Goal: Information Seeking & Learning: Learn about a topic

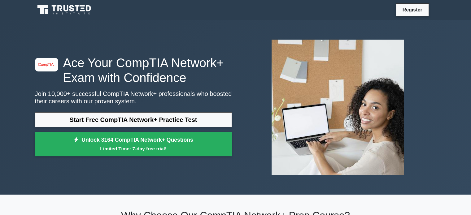
click at [117, 124] on link "Start Free CompTIA Network+ Practice Test" at bounding box center [133, 119] width 197 height 15
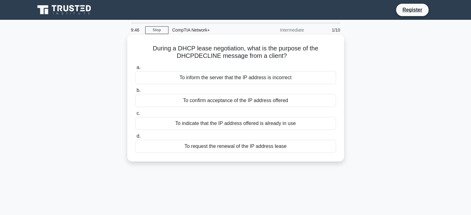
click at [218, 125] on div "To indicate that the IP address offered is already in use" at bounding box center [235, 123] width 201 height 13
click at [135, 116] on input "c. To indicate that the IP address offered is already in use" at bounding box center [135, 114] width 0 height 4
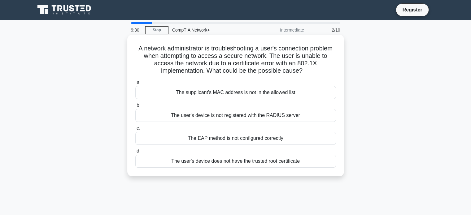
click at [222, 91] on div "The supplicant's MAC address is not in the allowed list" at bounding box center [235, 92] width 201 height 13
click at [135, 85] on input "a. The supplicant's MAC address is not in the allowed list" at bounding box center [135, 83] width 0 height 4
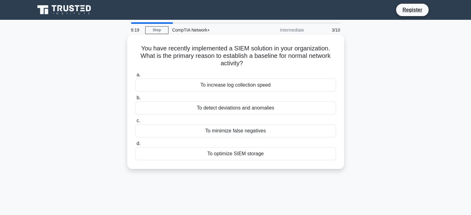
click at [227, 111] on div "To detect deviations and anomalies" at bounding box center [235, 108] width 201 height 13
click at [135, 100] on input "b. To detect deviations and anomalies" at bounding box center [135, 98] width 0 height 4
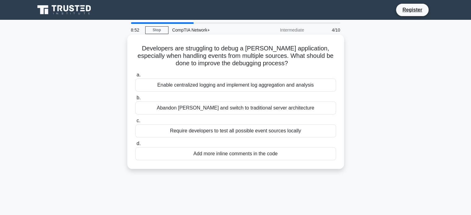
click at [227, 90] on div "Enable centralized logging and implement log aggregation and analysis" at bounding box center [235, 85] width 201 height 13
click at [135, 77] on input "a. Enable centralized logging and implement log aggregation and analysis" at bounding box center [135, 75] width 0 height 4
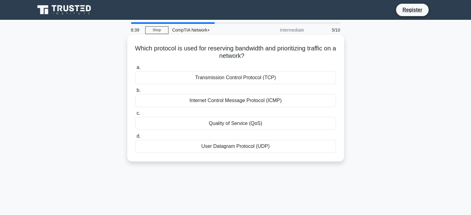
click at [238, 124] on div "Quality of Service (QoS)" at bounding box center [235, 123] width 201 height 13
click at [135, 116] on input "c. Quality of Service (QoS)" at bounding box center [135, 114] width 0 height 4
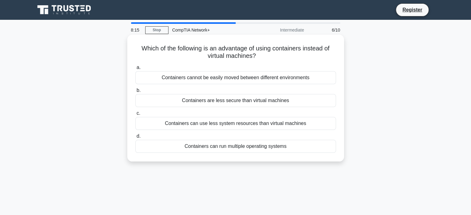
click at [255, 81] on div "Containers cannot be easily moved between different environments" at bounding box center [235, 77] width 201 height 13
click at [135, 70] on input "a. Containers cannot be easily moved between different environments" at bounding box center [135, 68] width 0 height 4
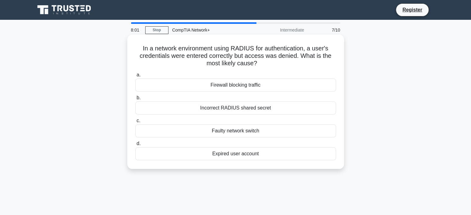
click at [239, 89] on div "Firewall blocking traffic" at bounding box center [235, 85] width 201 height 13
click at [135, 77] on input "a. Firewall blocking traffic" at bounding box center [135, 75] width 0 height 4
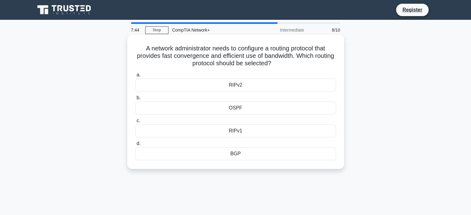
click at [238, 109] on div "OSPF" at bounding box center [235, 108] width 201 height 13
click at [135, 100] on input "b. OSPF" at bounding box center [135, 98] width 0 height 4
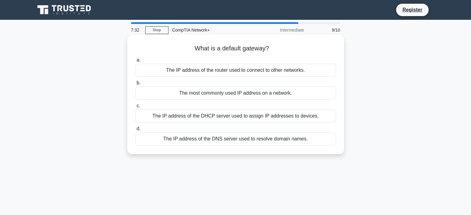
click at [235, 138] on div "The IP address of the DNS server used to resolve domain names." at bounding box center [235, 139] width 201 height 13
click at [135, 131] on input "d. The IP address of the DNS server used to resolve domain names." at bounding box center [135, 129] width 0 height 4
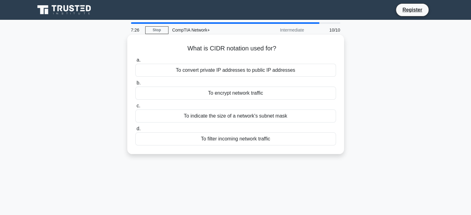
click at [241, 117] on div "To indicate the size of a network's subnet mask" at bounding box center [235, 116] width 201 height 13
click at [135, 108] on input "c. To indicate the size of a network's subnet mask" at bounding box center [135, 106] width 0 height 4
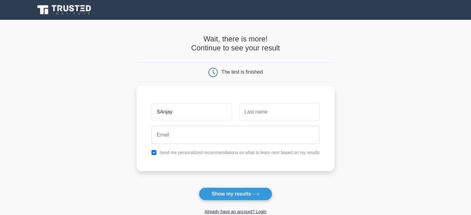
type input "SAnjay"
click at [286, 114] on input "text" at bounding box center [280, 112] width 80 height 18
type input "s"
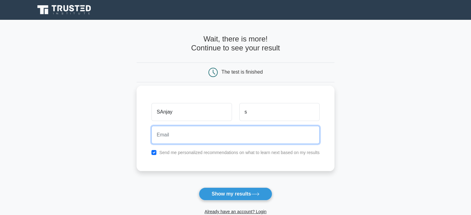
click at [205, 134] on input "email" at bounding box center [236, 135] width 168 height 18
type input "sa"
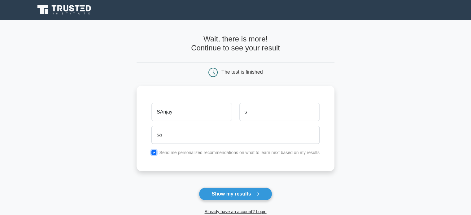
click at [152, 150] on input "checkbox" at bounding box center [154, 152] width 5 height 5
checkbox input "false"
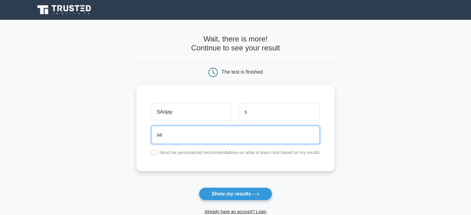
click at [177, 140] on input "sa" at bounding box center [236, 135] width 168 height 18
type input "s"
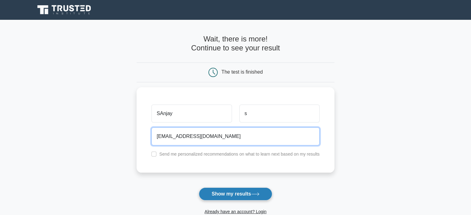
type input "[EMAIL_ADDRESS][DOMAIN_NAME]"
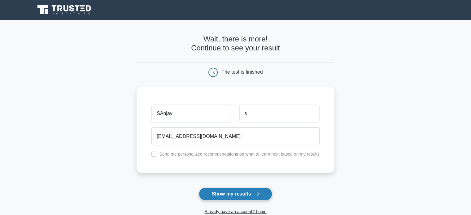
click at [228, 194] on button "Show my results" at bounding box center [235, 194] width 73 height 13
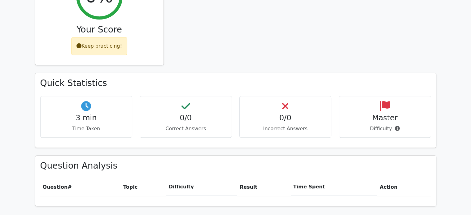
scroll to position [279, 0]
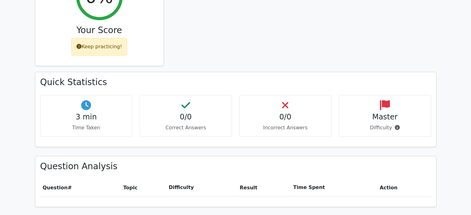
click at [180, 113] on h4 "0/0" at bounding box center [186, 117] width 82 height 9
click at [295, 99] on div "0/0 Incorrect Answers" at bounding box center [286, 116] width 92 height 42
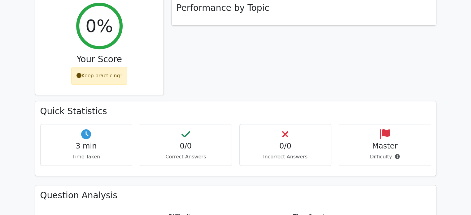
scroll to position [217, 0]
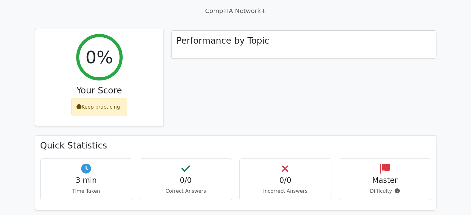
click at [118, 98] on div "Keep practicing!" at bounding box center [99, 107] width 56 height 18
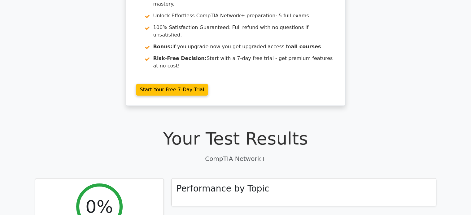
scroll to position [31, 0]
